Goal: Information Seeking & Learning: Learn about a topic

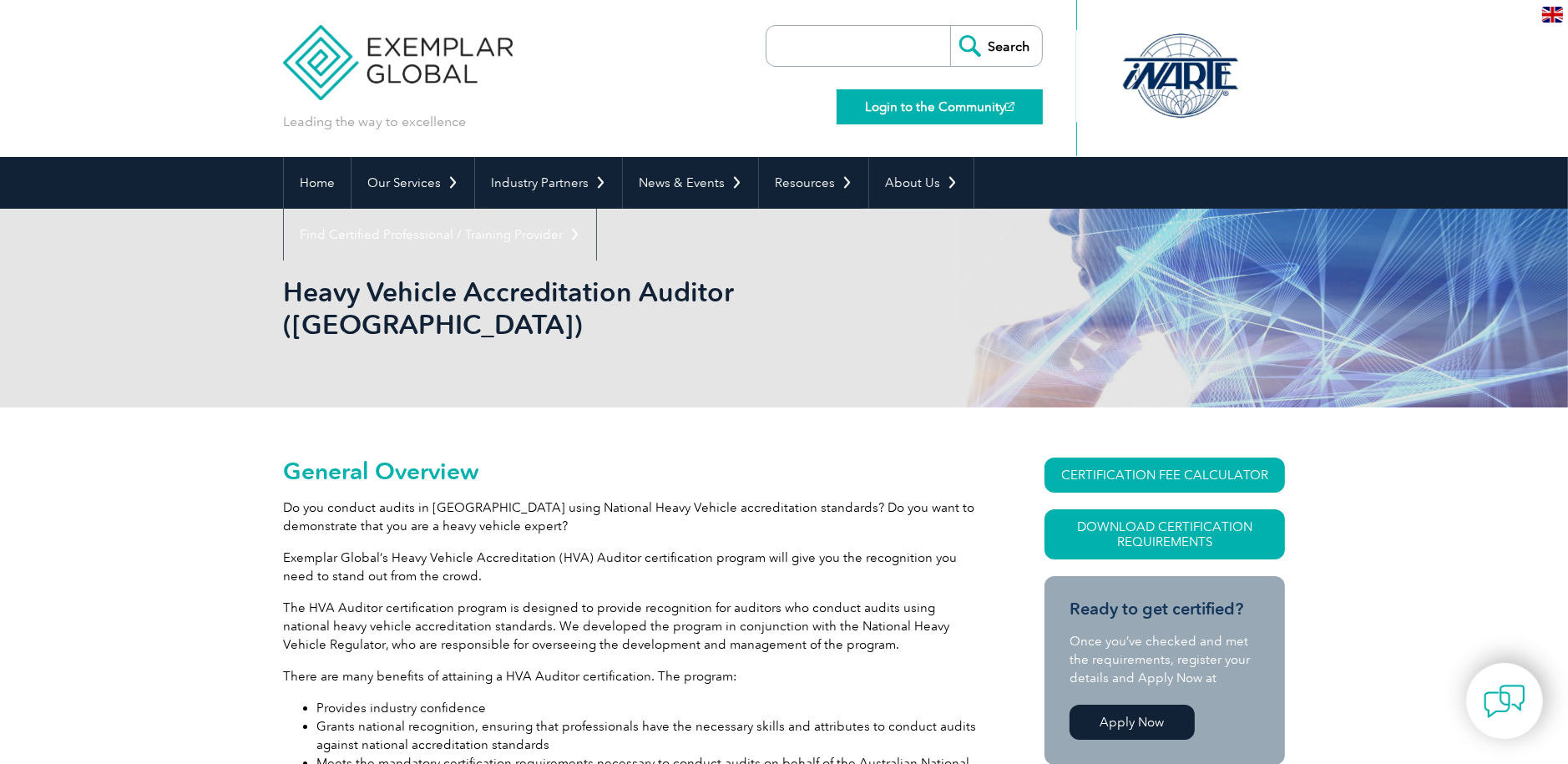
click at [912, 99] on link "Login to the Community" at bounding box center [940, 107] width 206 height 35
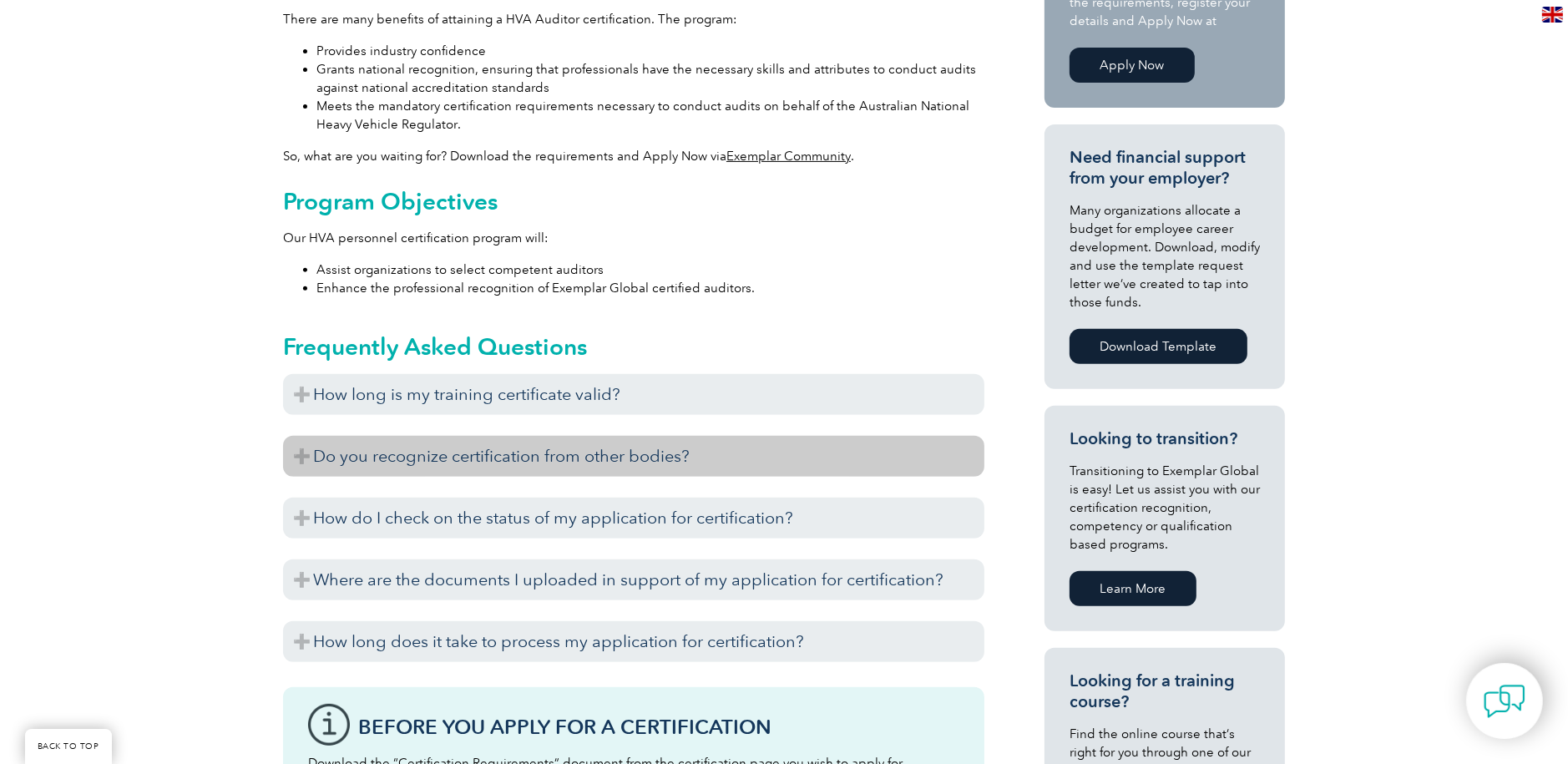
scroll to position [668, 0]
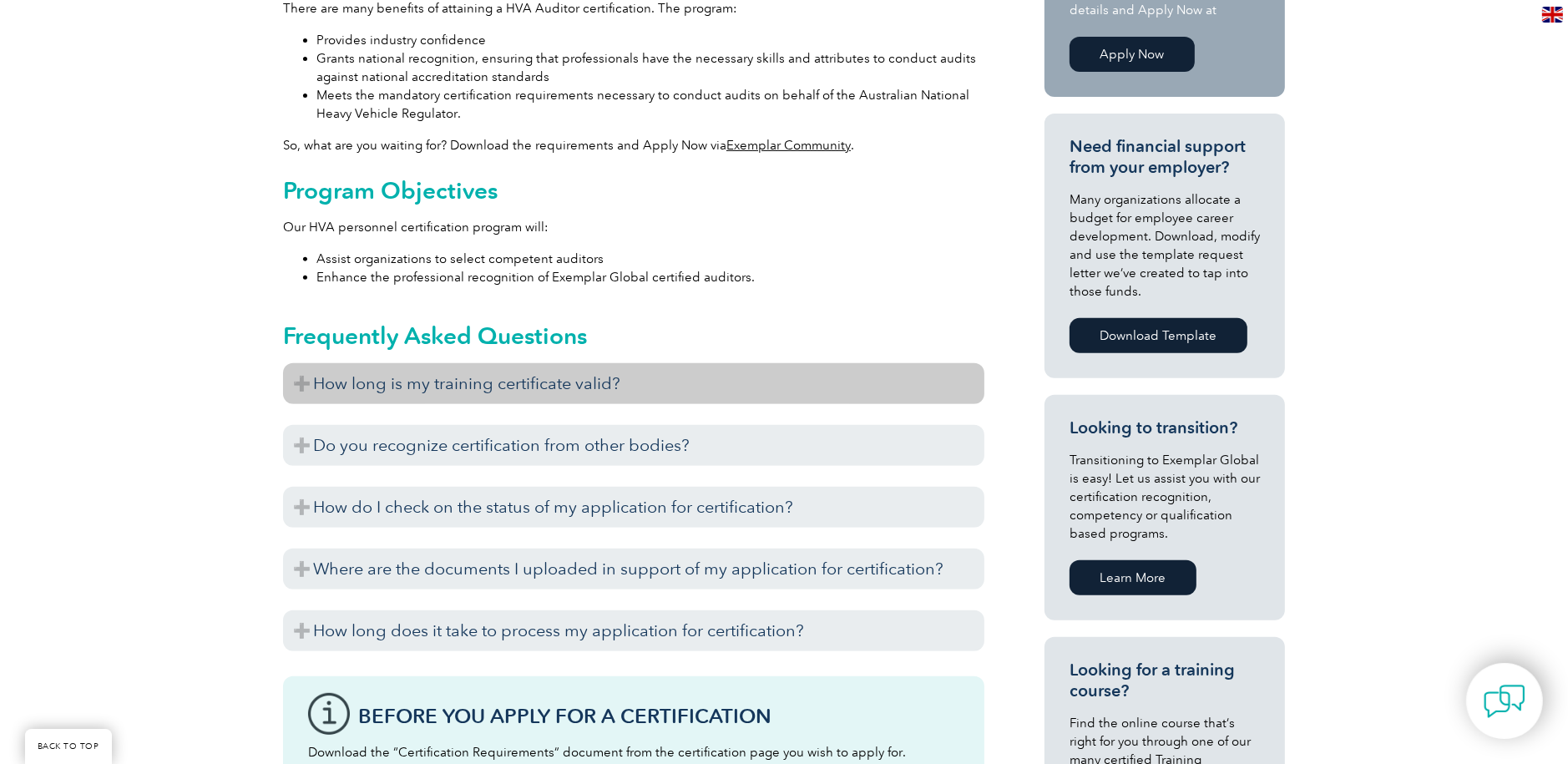
click at [561, 364] on h3 "How long is my training certificate valid?" at bounding box center [633, 384] width 701 height 41
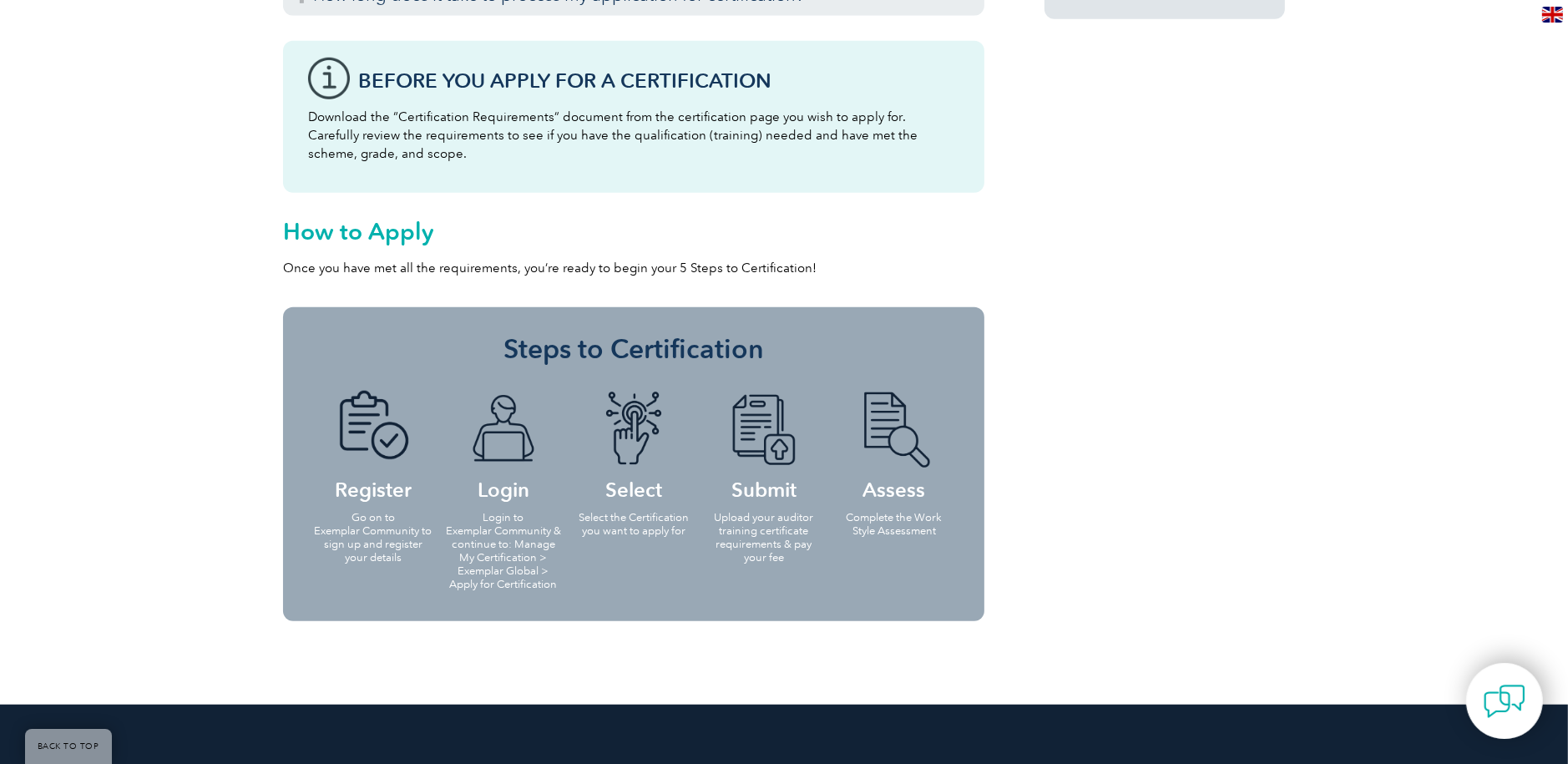
scroll to position [1670, 0]
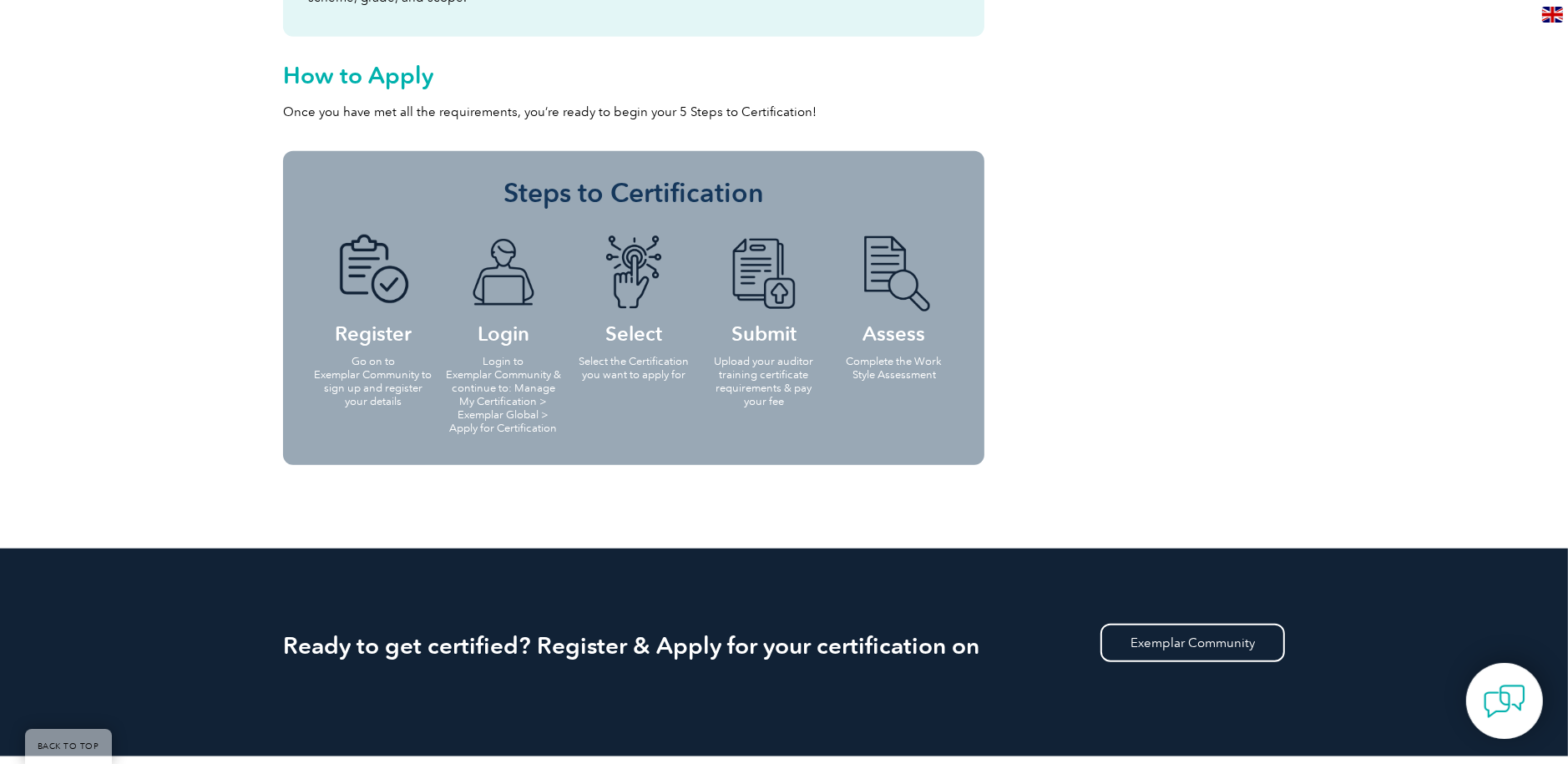
click at [890, 261] on img at bounding box center [895, 273] width 92 height 77
click at [896, 239] on img at bounding box center [895, 273] width 92 height 77
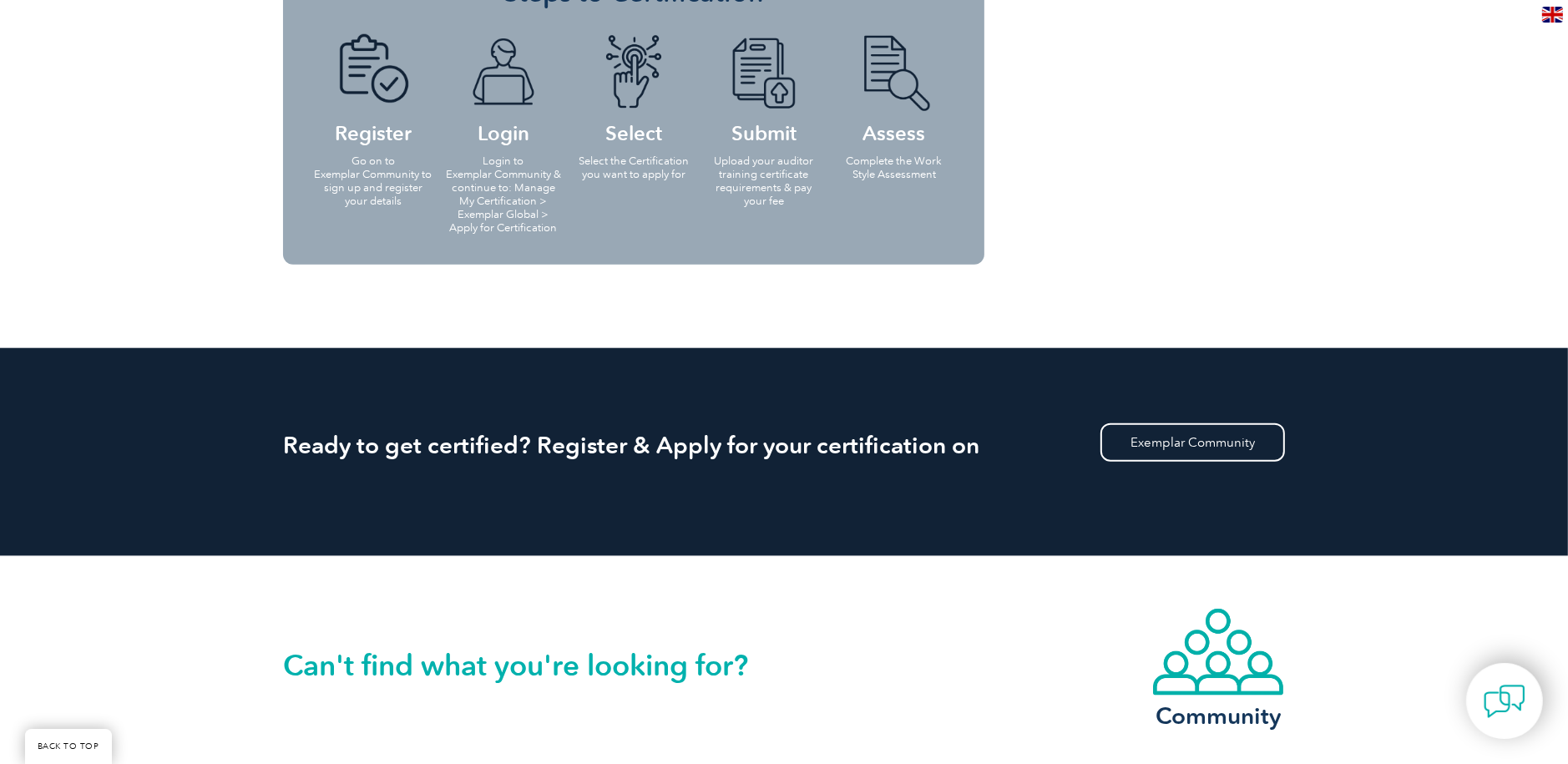
scroll to position [1587, 0]
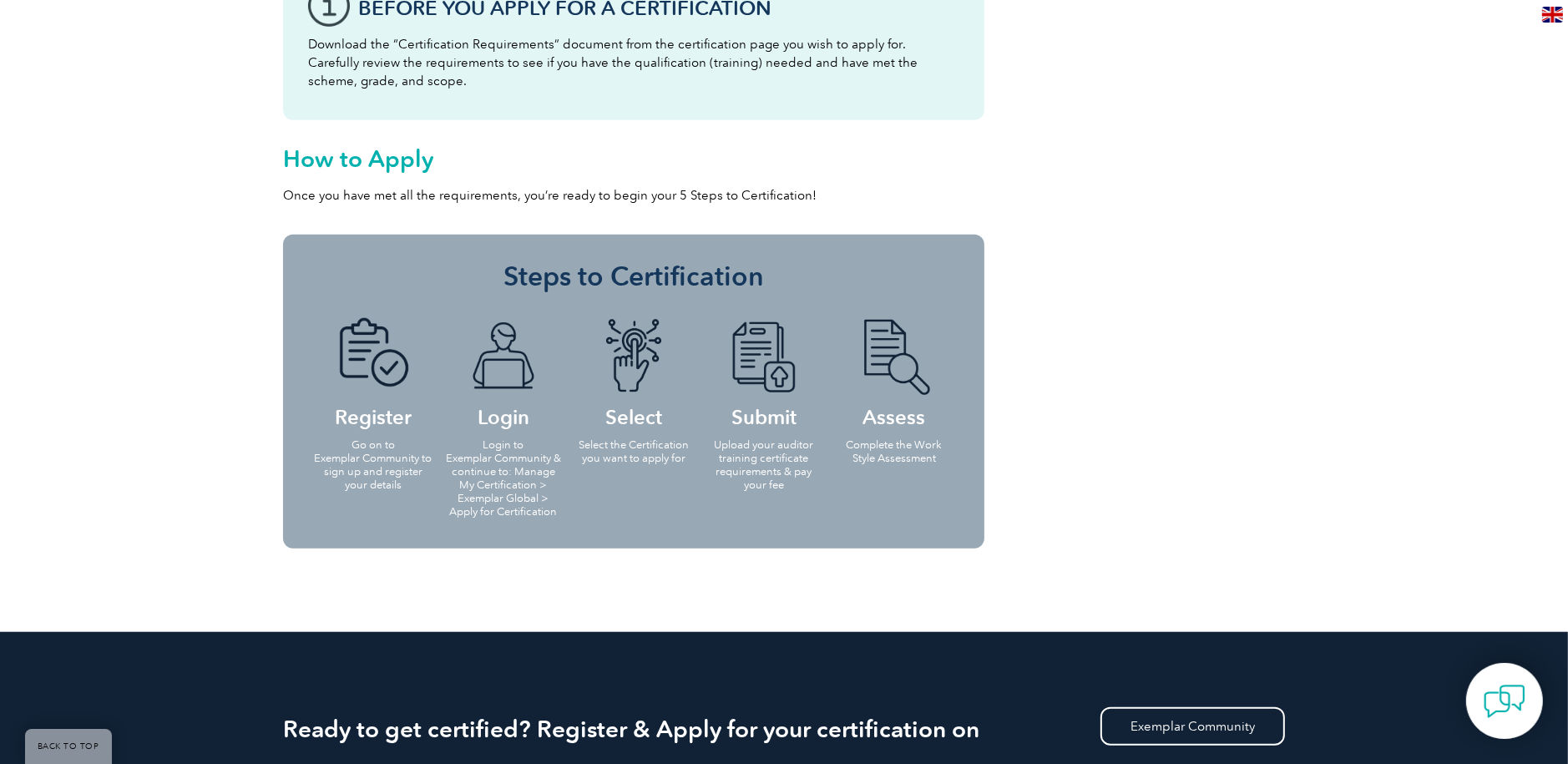
click at [752, 361] on img at bounding box center [764, 357] width 92 height 77
click at [900, 369] on h4 "Assess" at bounding box center [895, 372] width 121 height 108
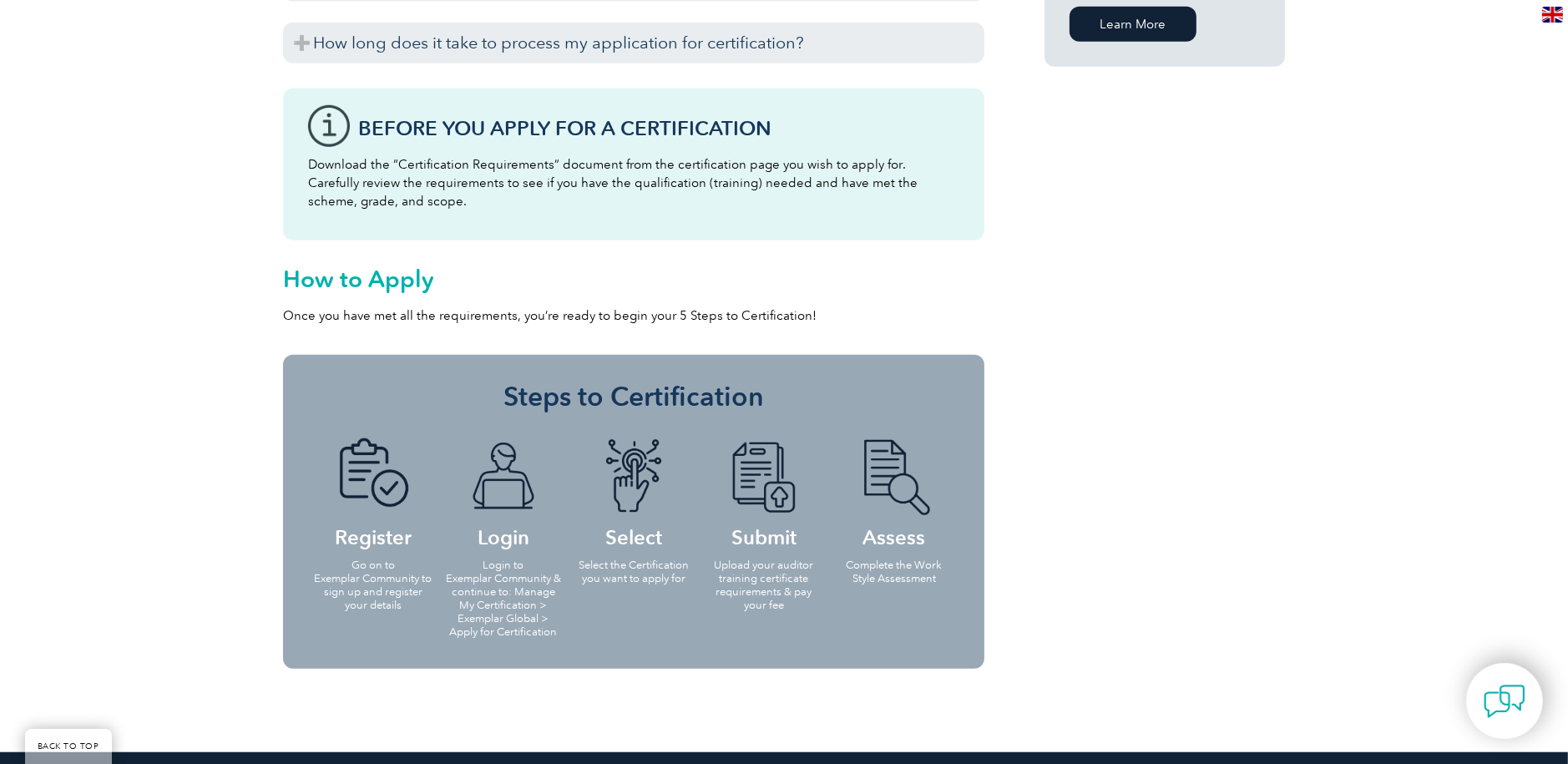
scroll to position [1252, 0]
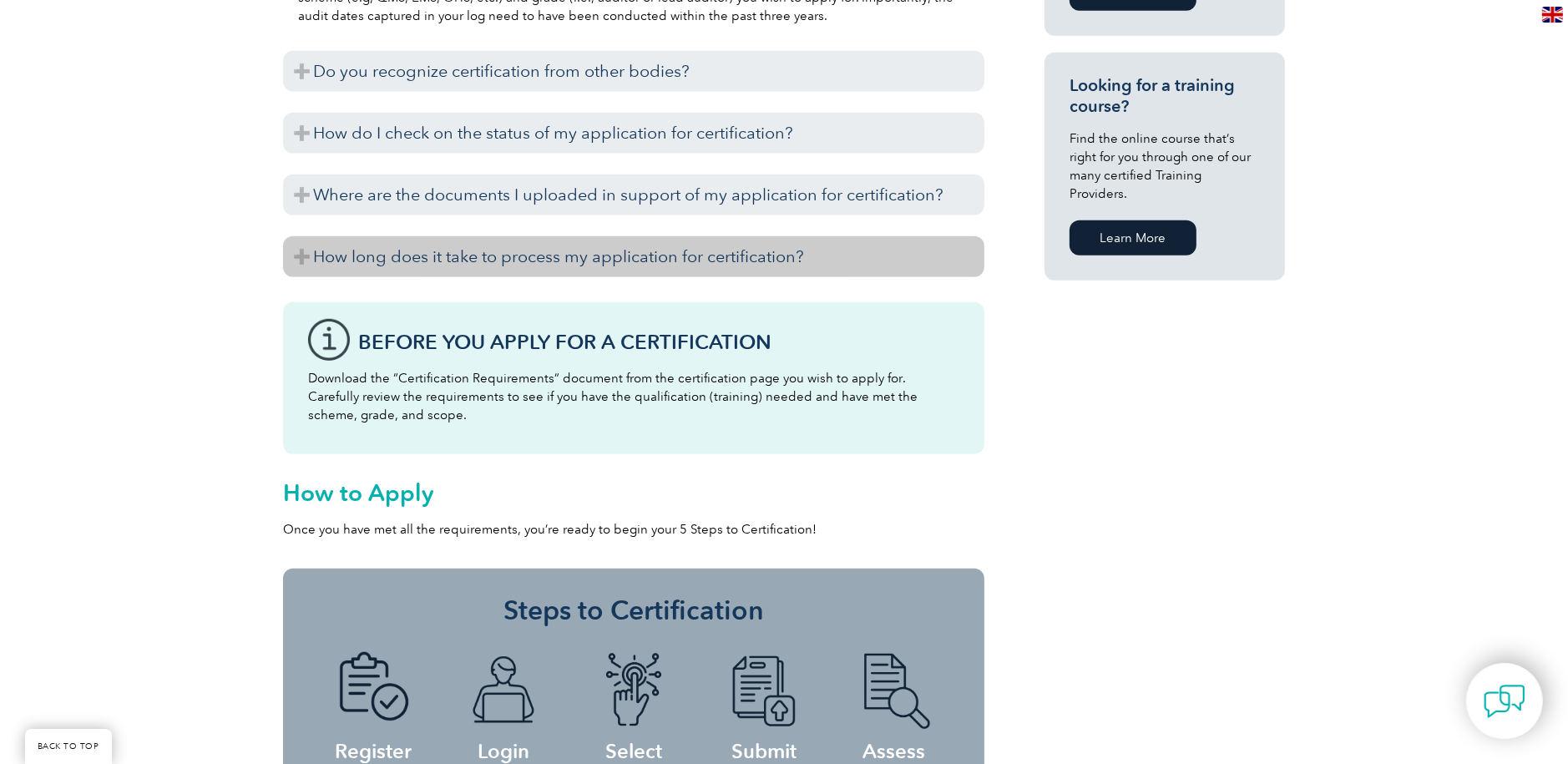
click at [743, 236] on h3 "How long does it take to process my application for certification?" at bounding box center [633, 256] width 701 height 41
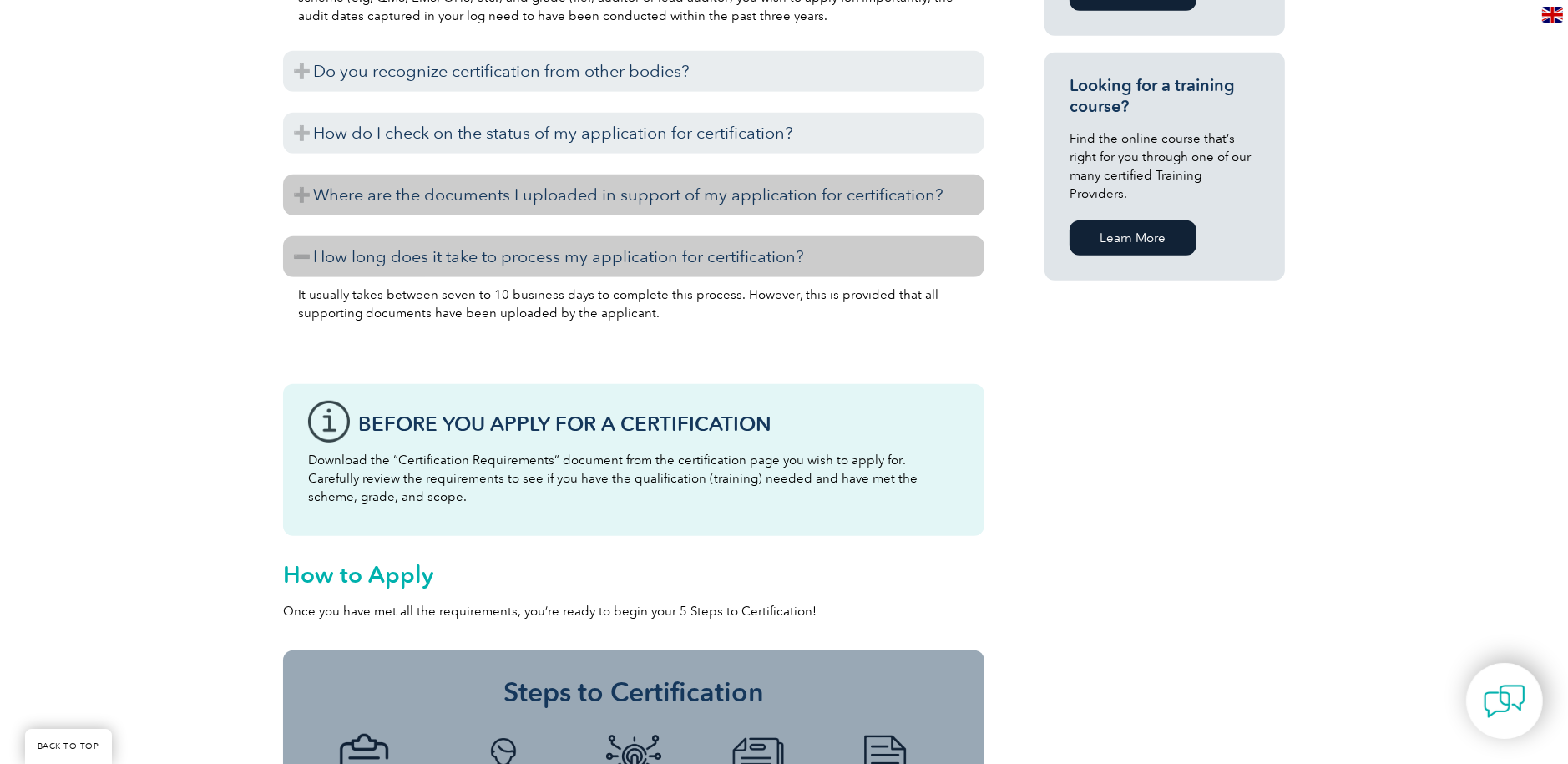
click at [719, 174] on h3 "Where are the documents I uploaded in support of my application for certificati…" at bounding box center [633, 194] width 701 height 41
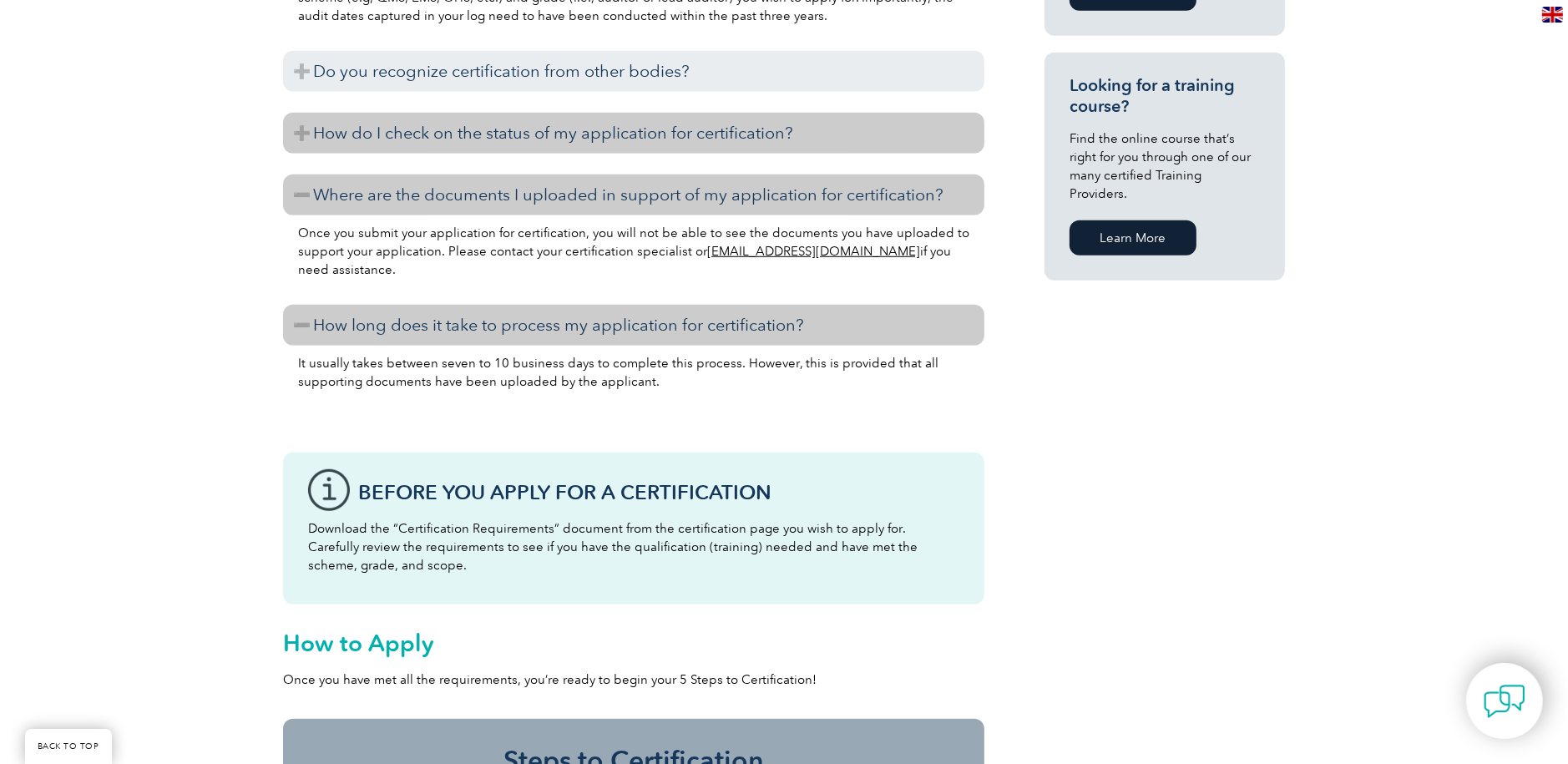
click at [552, 113] on h3 "How do I check on the status of my application for certification?" at bounding box center [633, 133] width 701 height 41
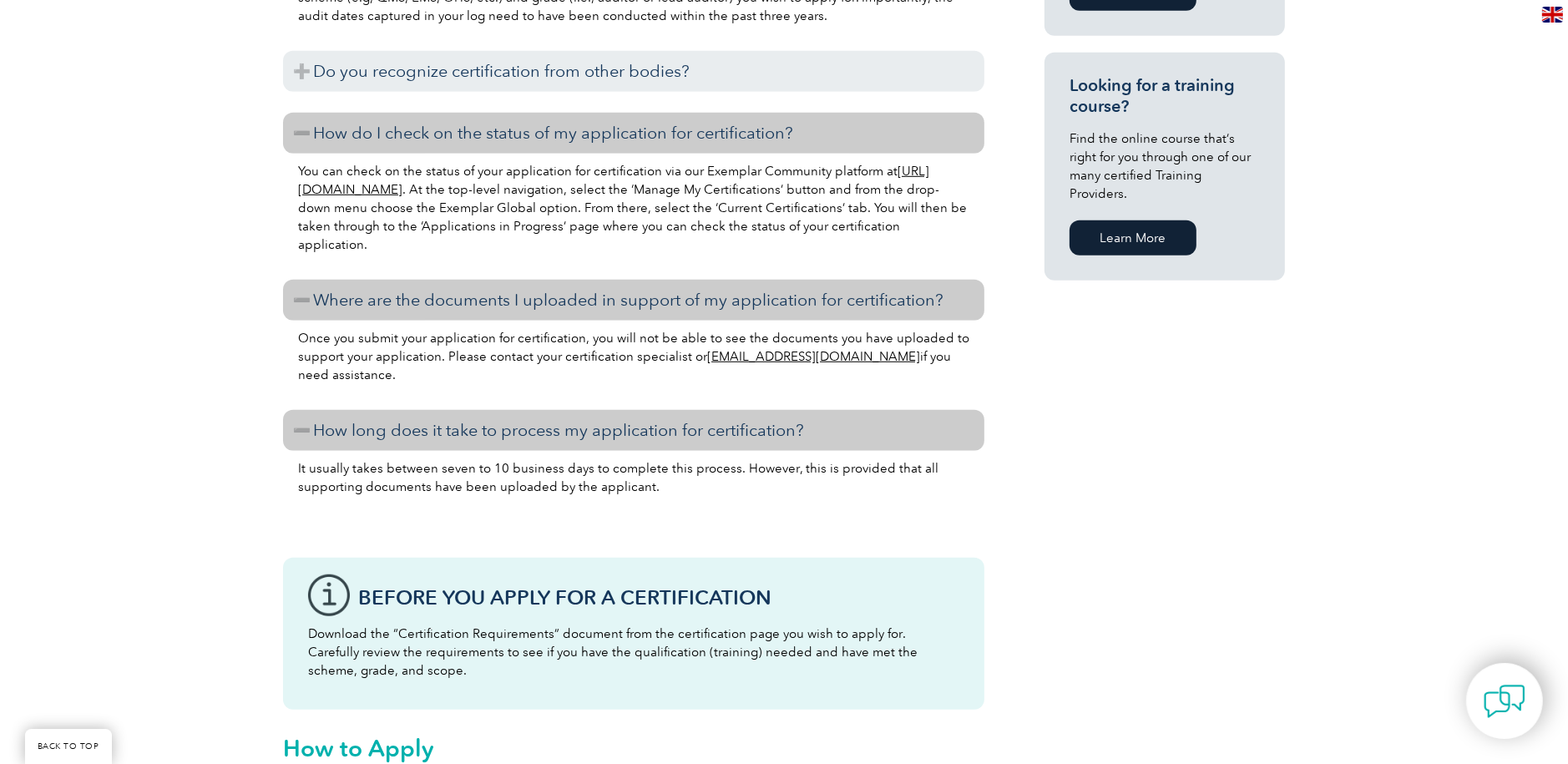
click at [462, 163] on link "[URL][DOMAIN_NAME]" at bounding box center [614, 180] width 632 height 34
